Goal: Information Seeking & Learning: Learn about a topic

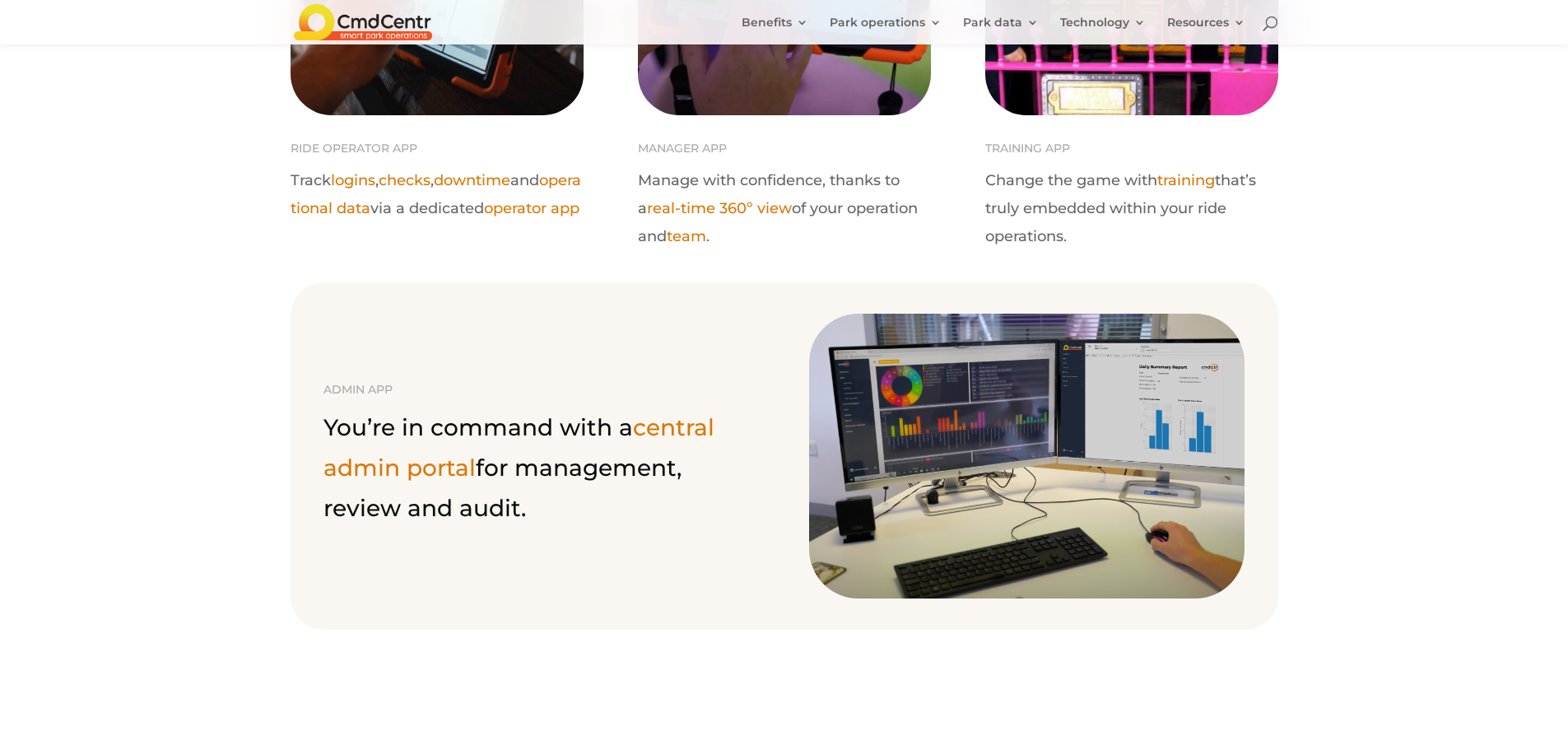
scroll to position [1482, 0]
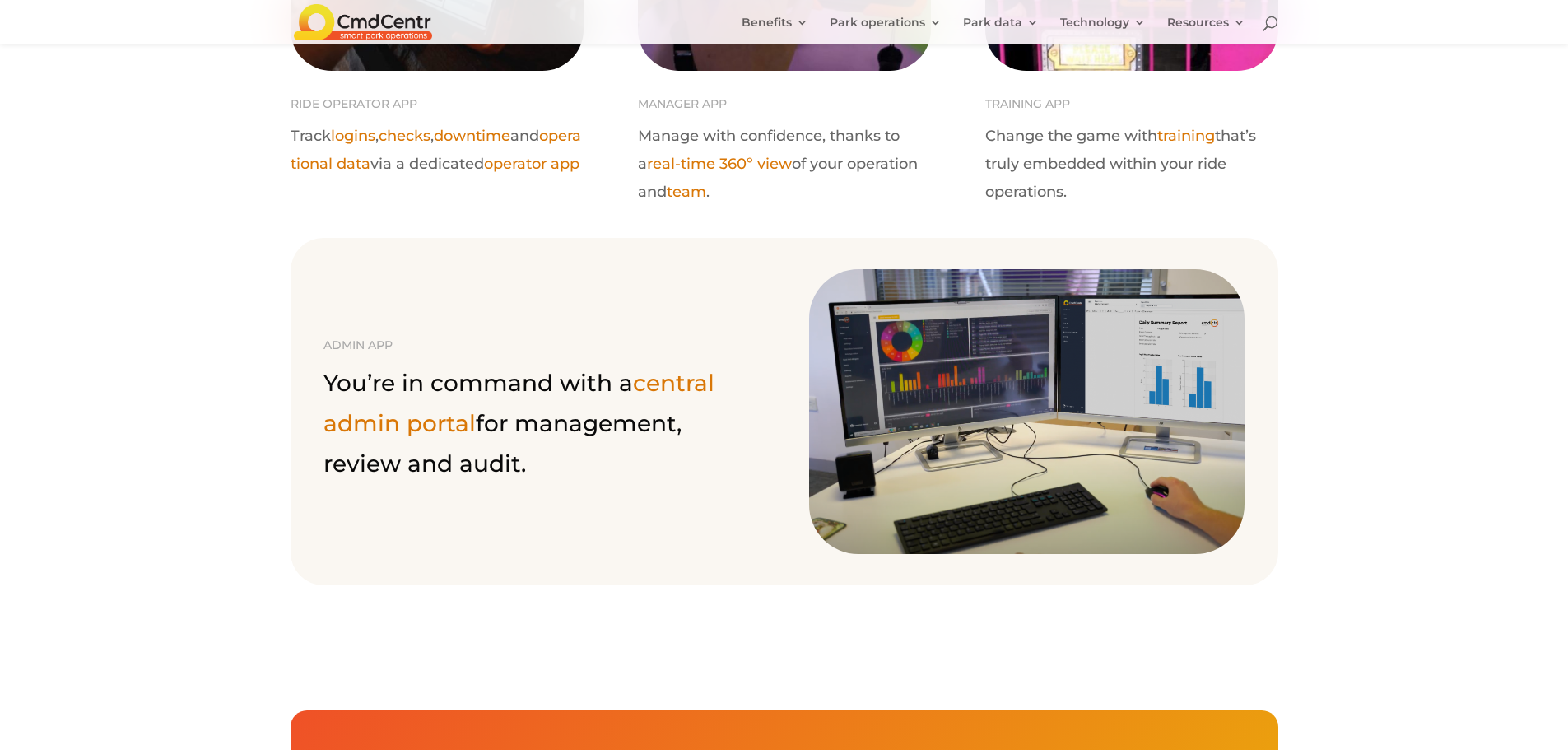
click at [1010, 396] on img at bounding box center [1027, 411] width 435 height 284
click at [437, 417] on link "central admin portal" at bounding box center [518, 403] width 391 height 68
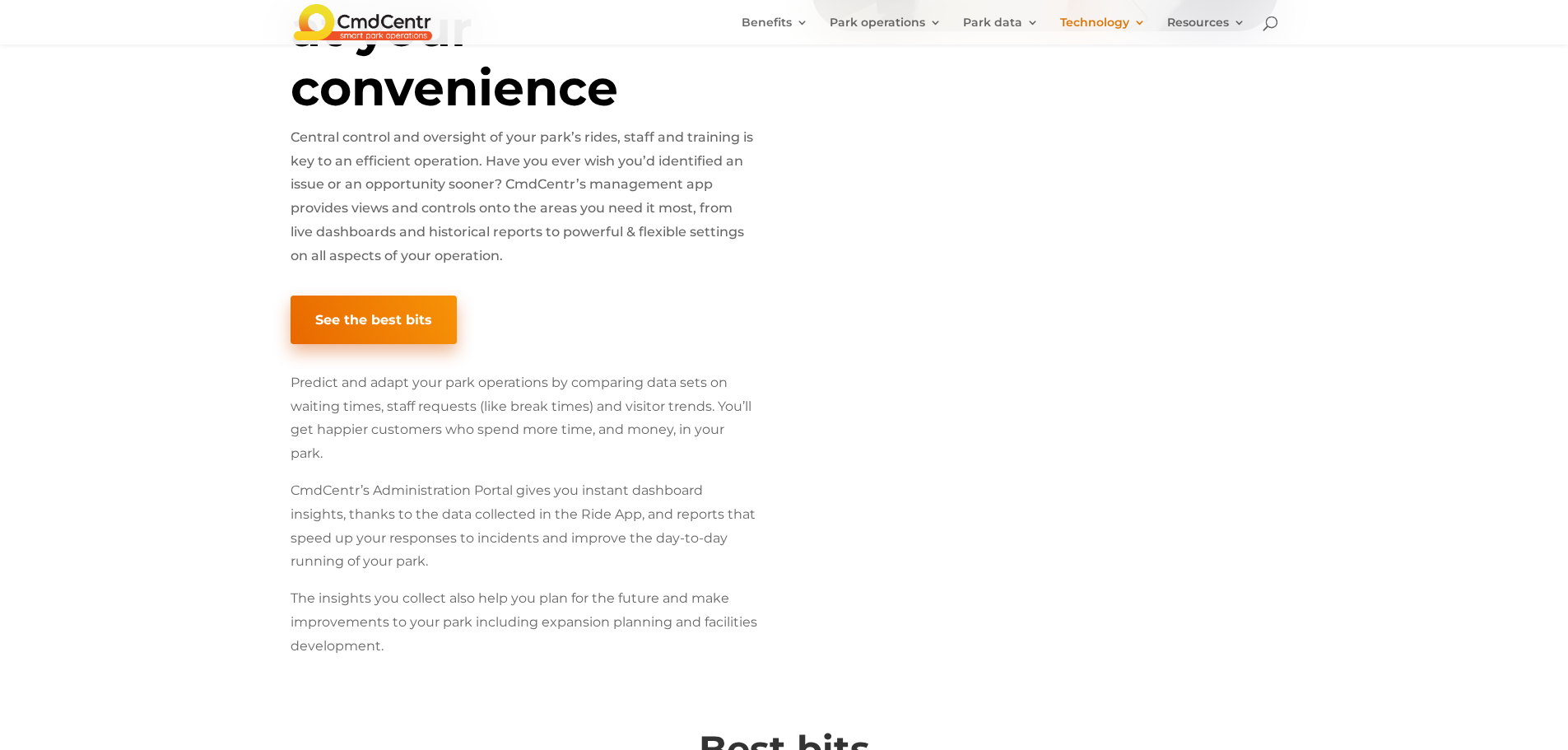
scroll to position [659, 0]
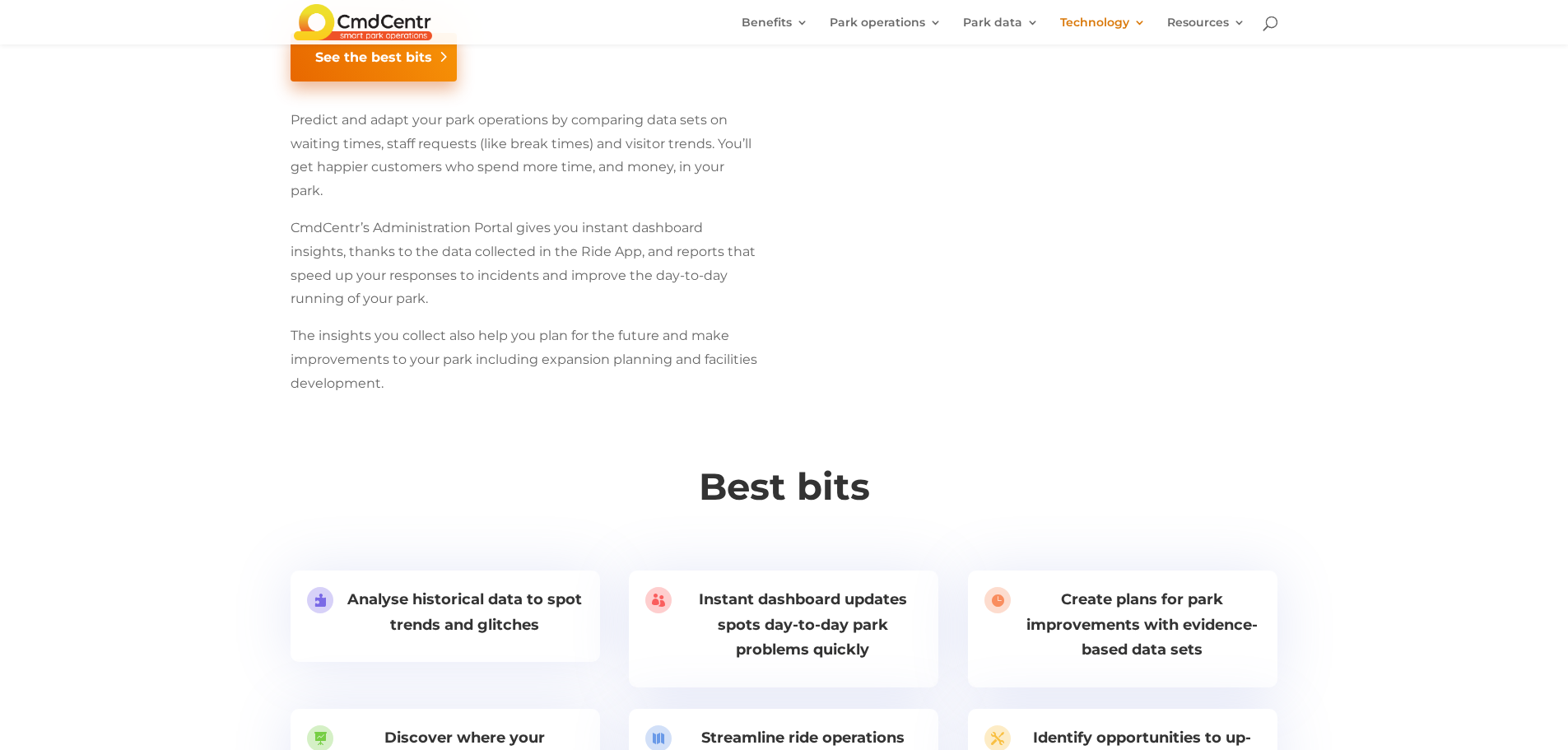
click at [411, 73] on link "See the best bits" at bounding box center [373, 57] width 166 height 49
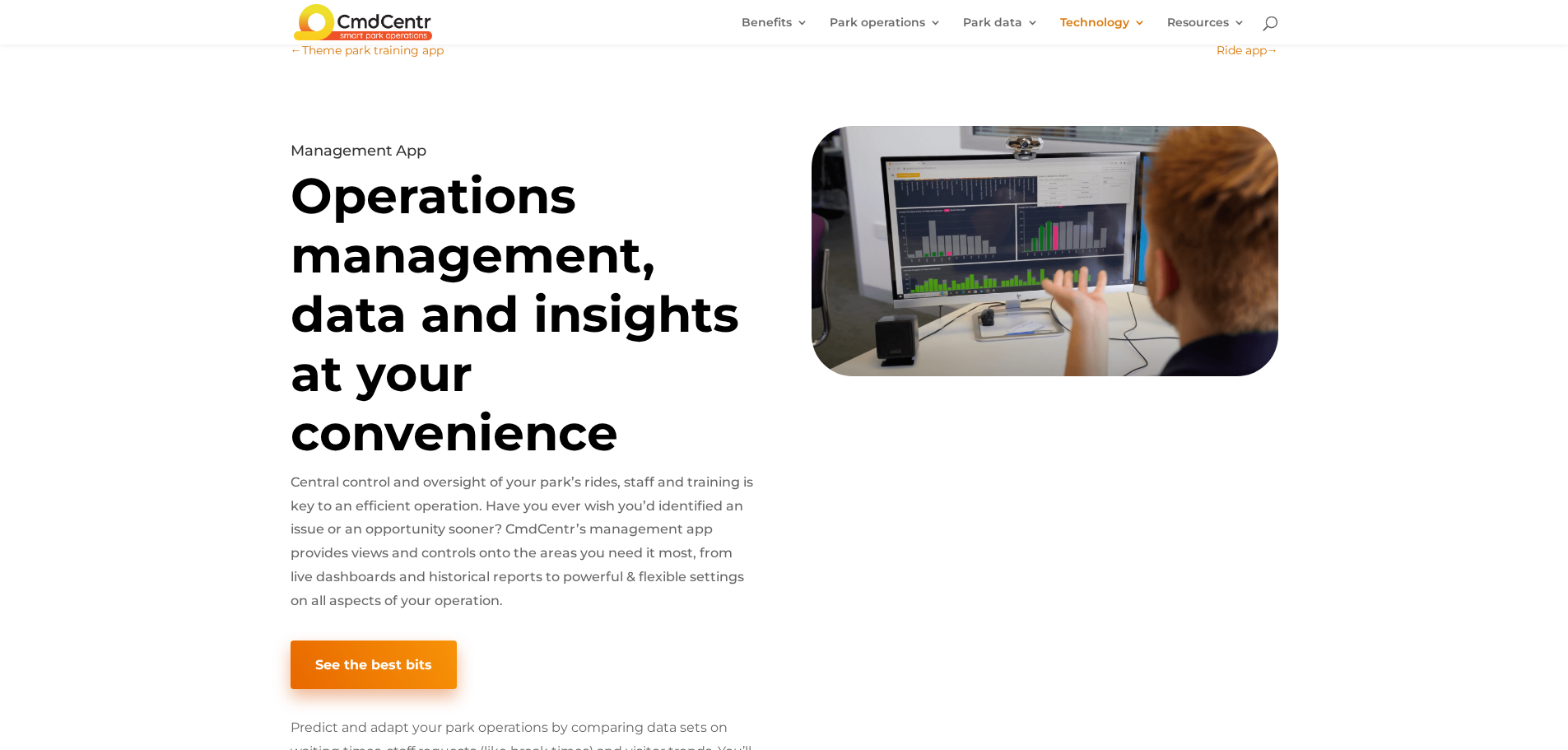
scroll to position [0, 0]
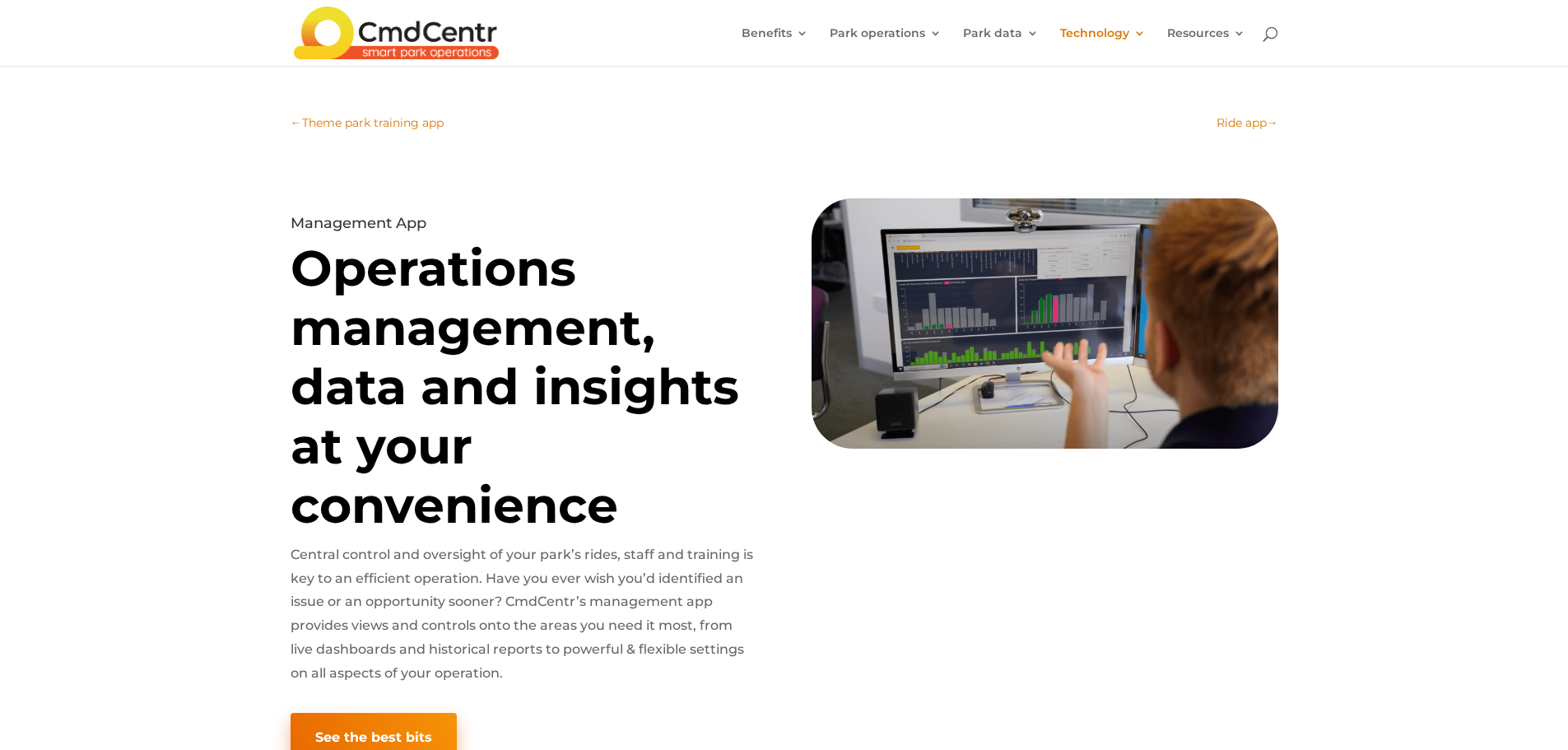
click at [1248, 120] on span "Ride app" at bounding box center [1242, 123] width 50 height 15
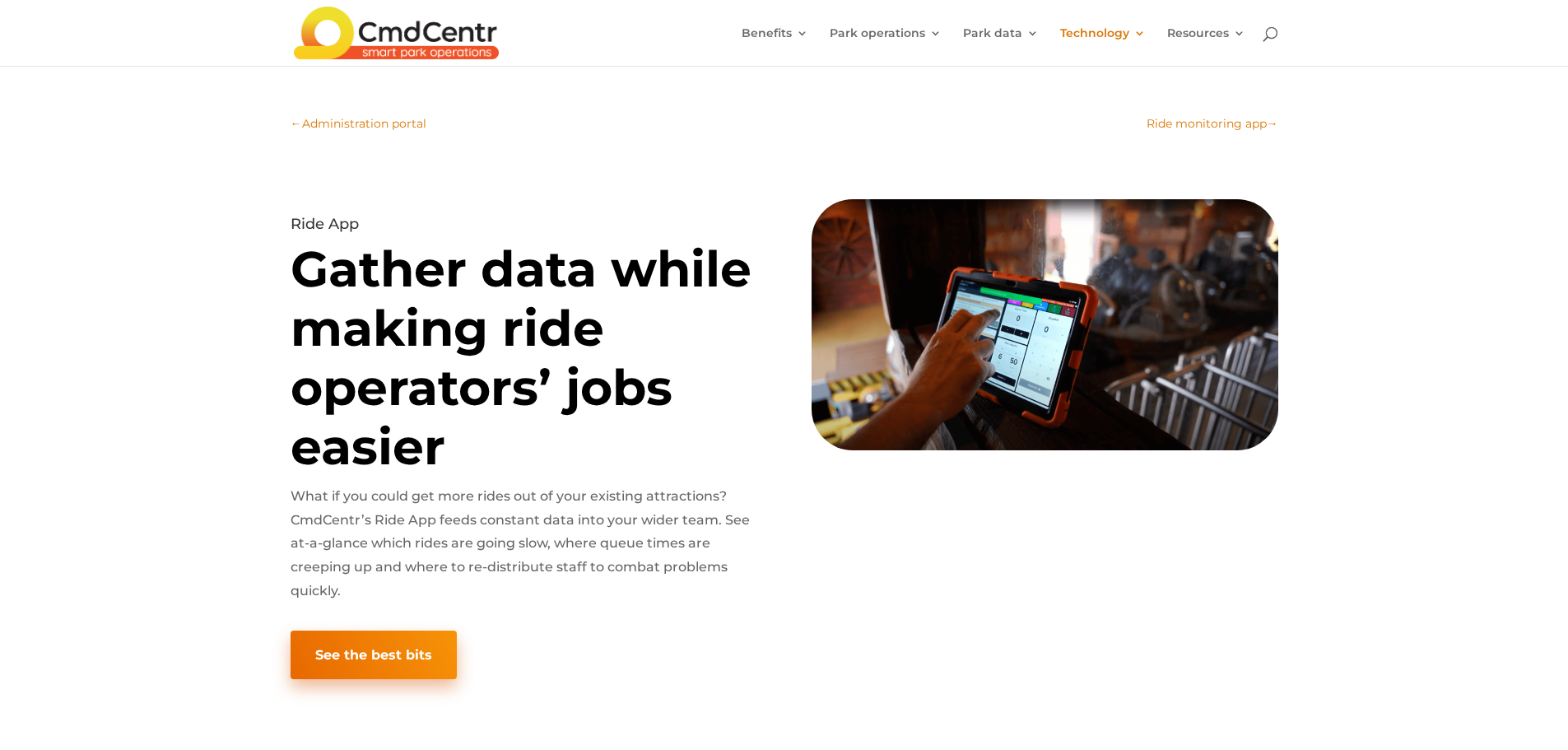
click at [1400, 471] on div "← Administration portal Ride monitoring app → Ride App Gather data while making…" at bounding box center [784, 411] width 1568 height 595
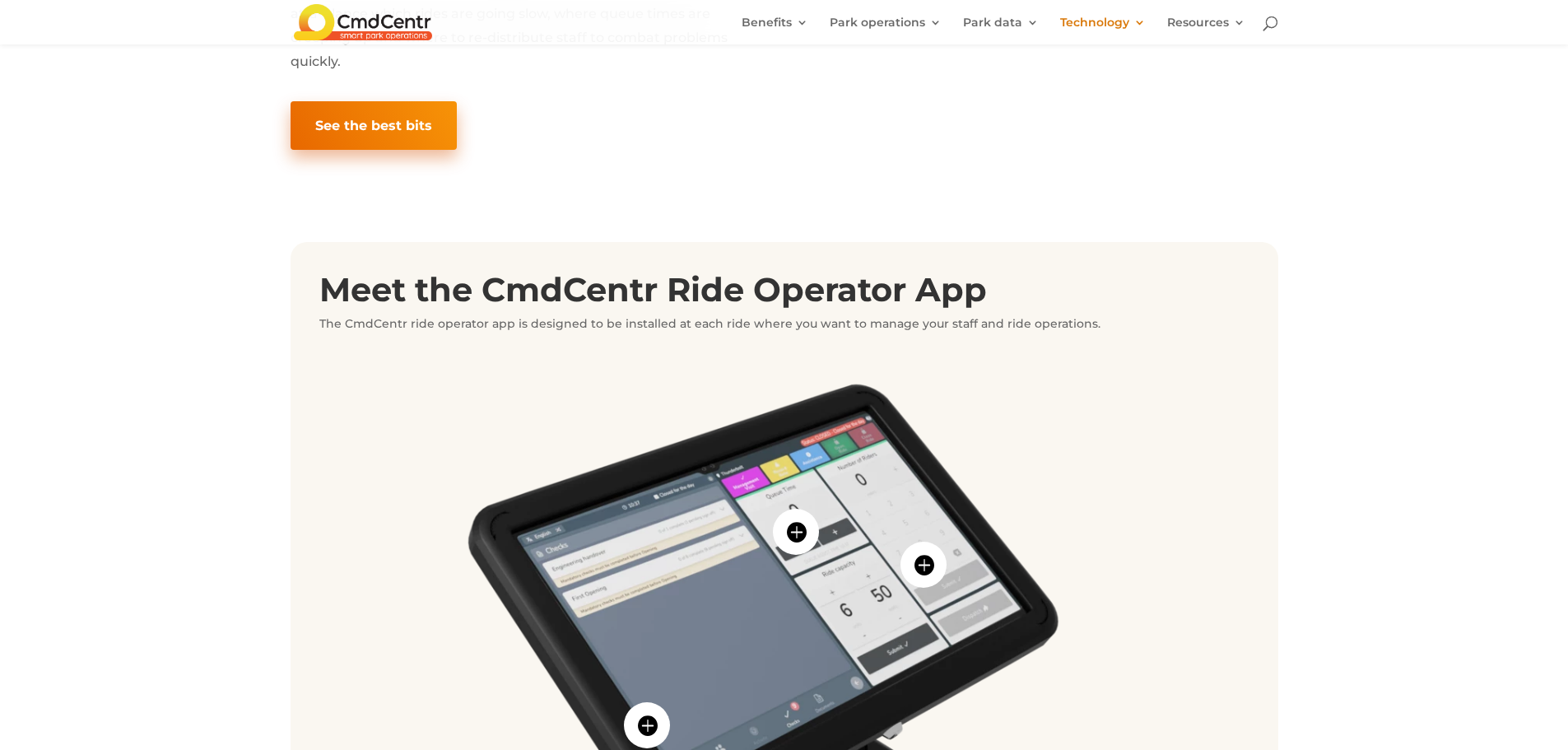
scroll to position [741, 0]
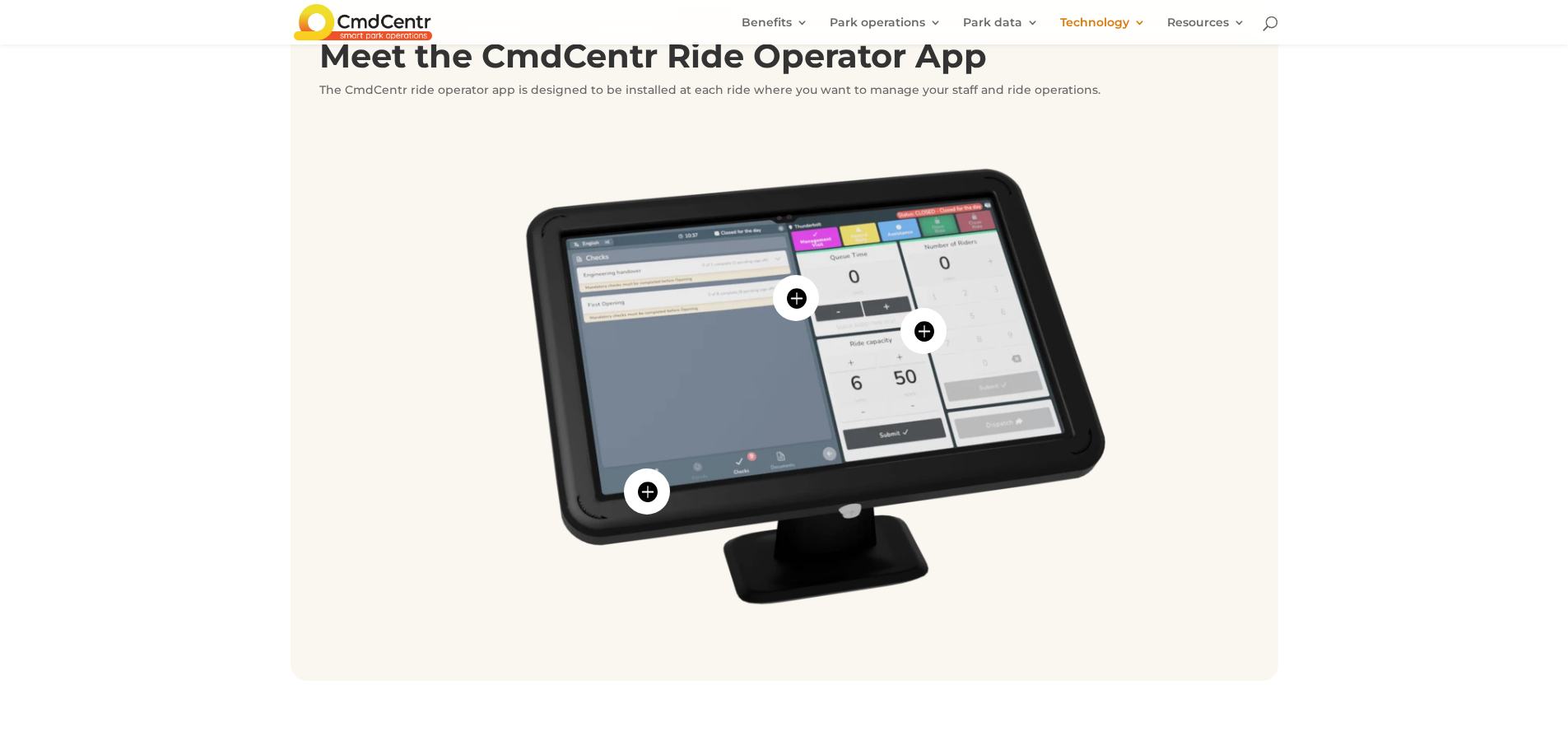
click at [789, 297] on span "" at bounding box center [796, 298] width 46 height 46
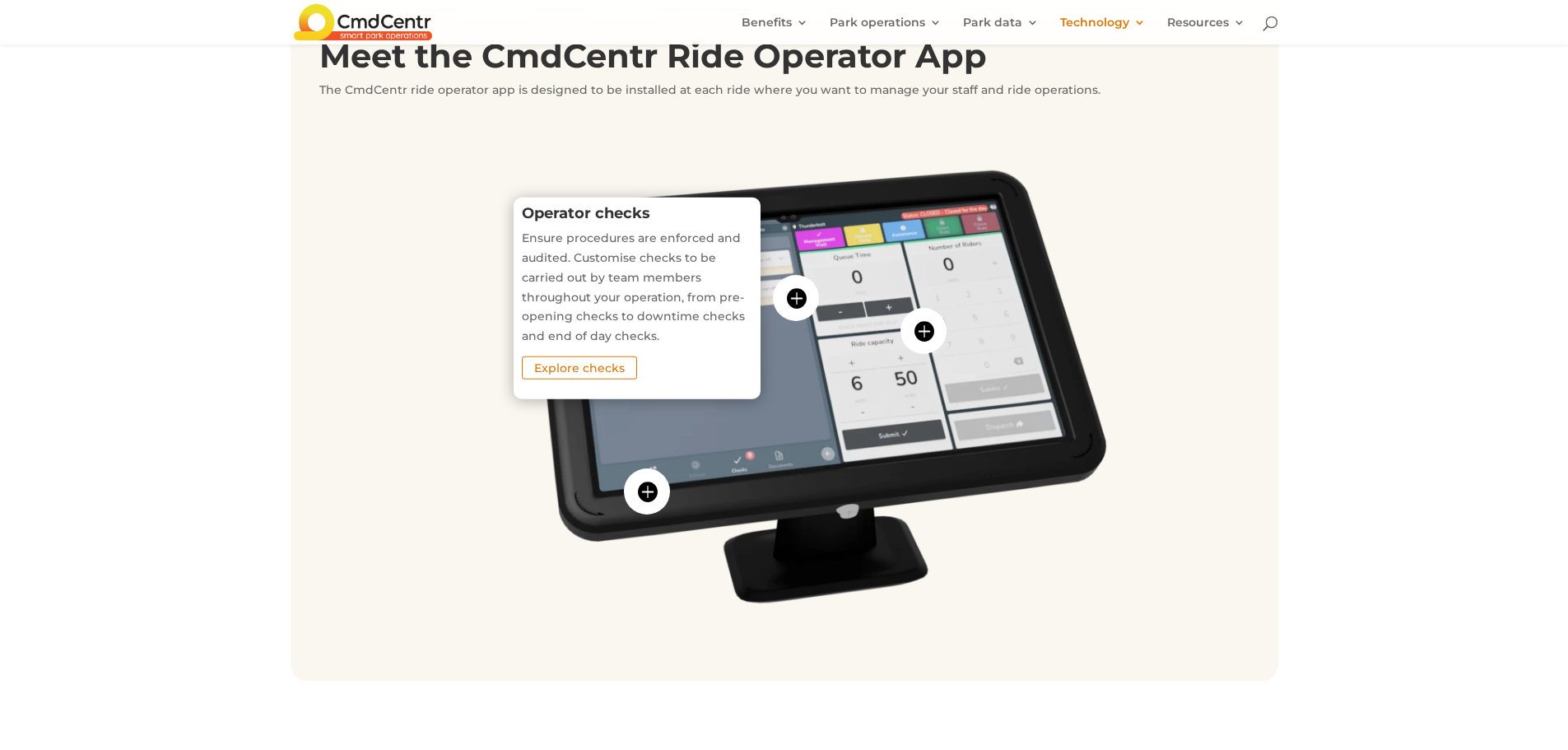
click at [789, 297] on span "" at bounding box center [796, 298] width 46 height 46
click at [906, 331] on span "" at bounding box center [924, 331] width 46 height 46
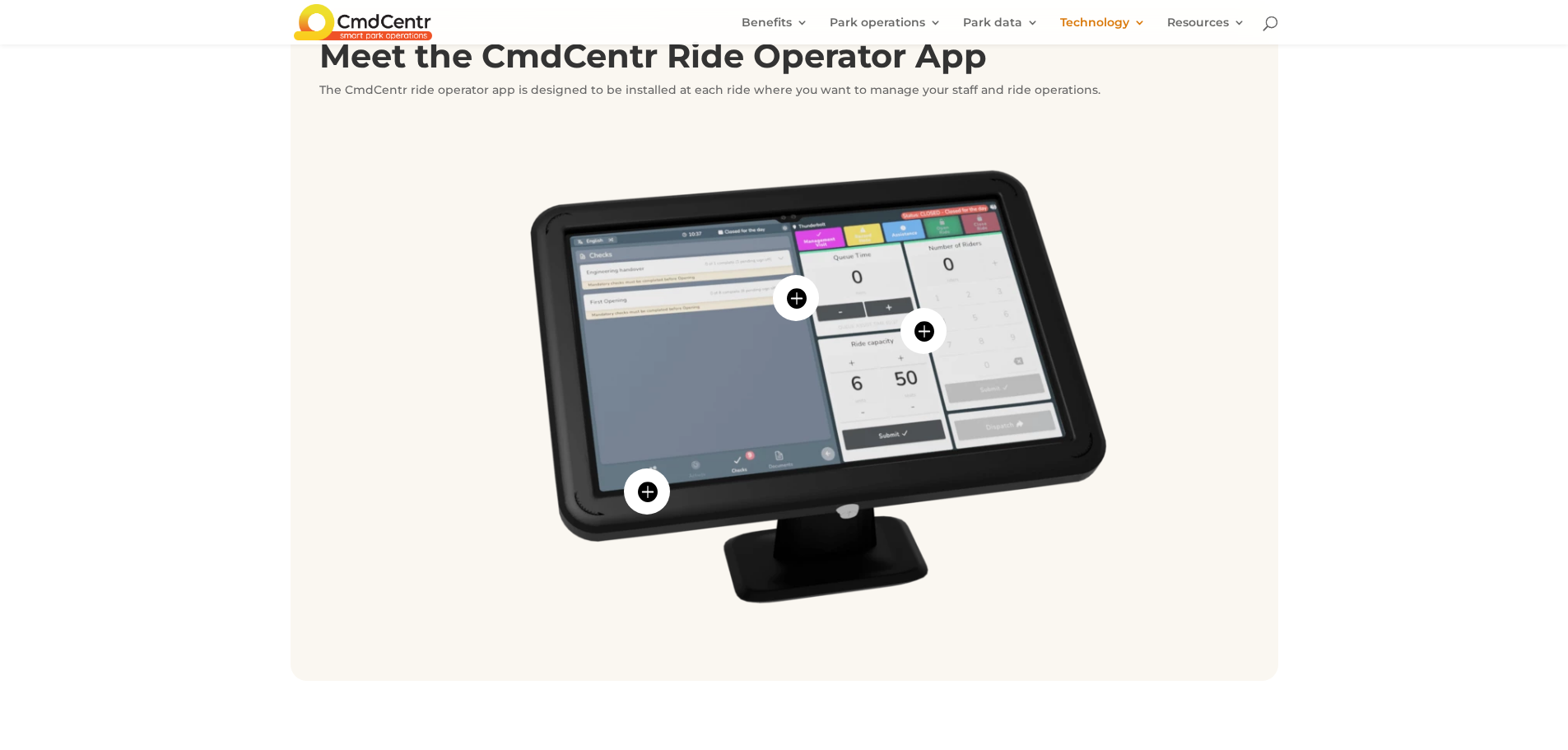
click at [948, 345] on img at bounding box center [784, 387] width 930 height 524
click at [650, 487] on span "" at bounding box center [647, 491] width 46 height 46
click at [938, 487] on img at bounding box center [784, 387] width 930 height 524
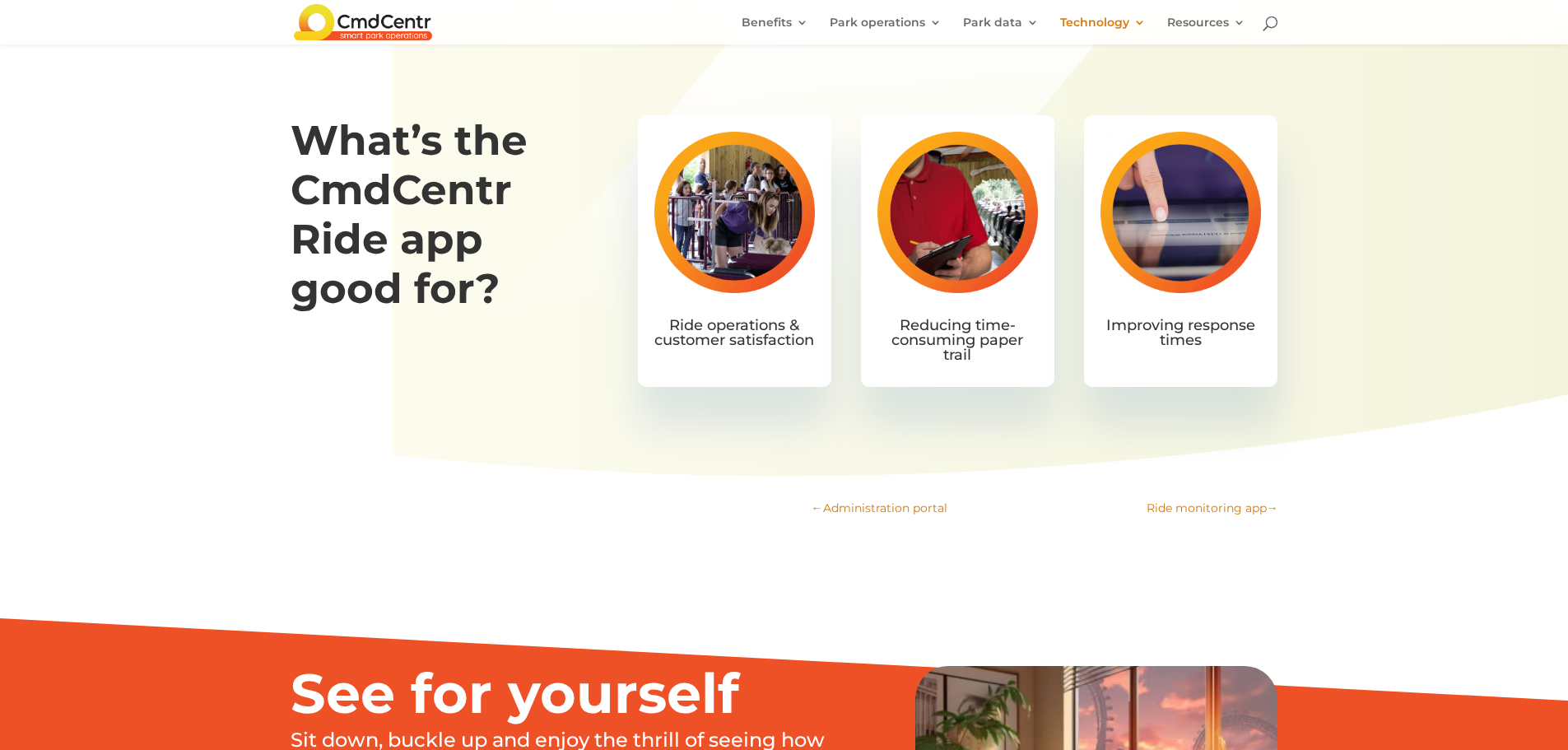
scroll to position [1975, 0]
